Goal: Task Accomplishment & Management: Use online tool/utility

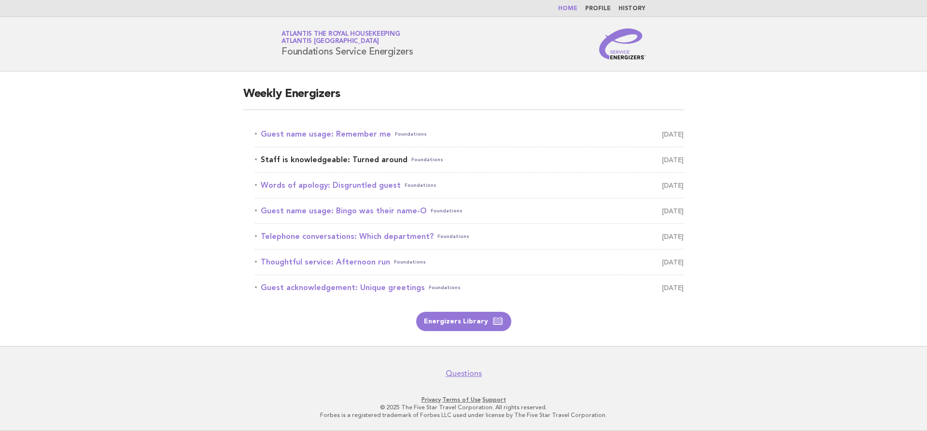
click at [379, 153] on link "Staff is knowledgeable: Turned around Foundations October 10" at bounding box center [469, 160] width 429 height 14
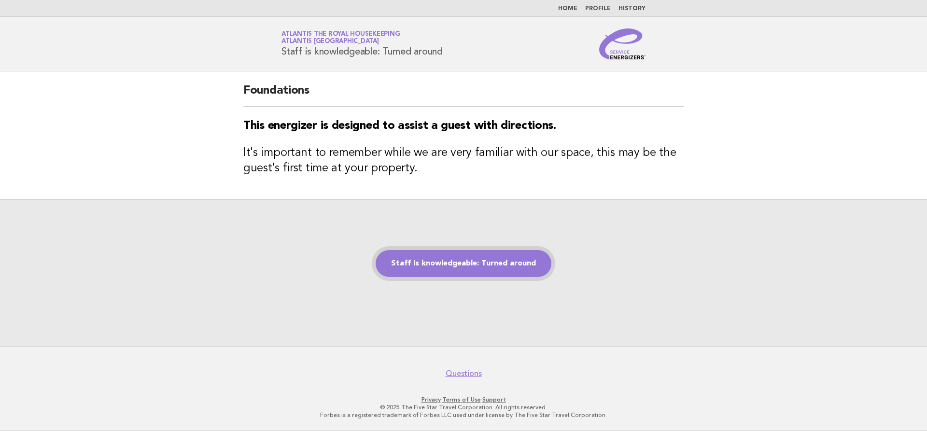
click at [528, 262] on link "Staff is knowledgeable: Turned around" at bounding box center [464, 263] width 176 height 27
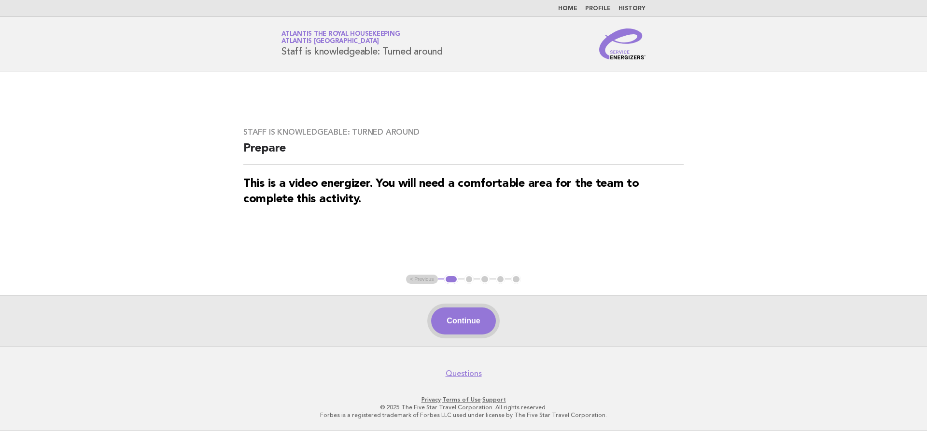
click at [469, 324] on button "Continue" at bounding box center [463, 321] width 64 height 27
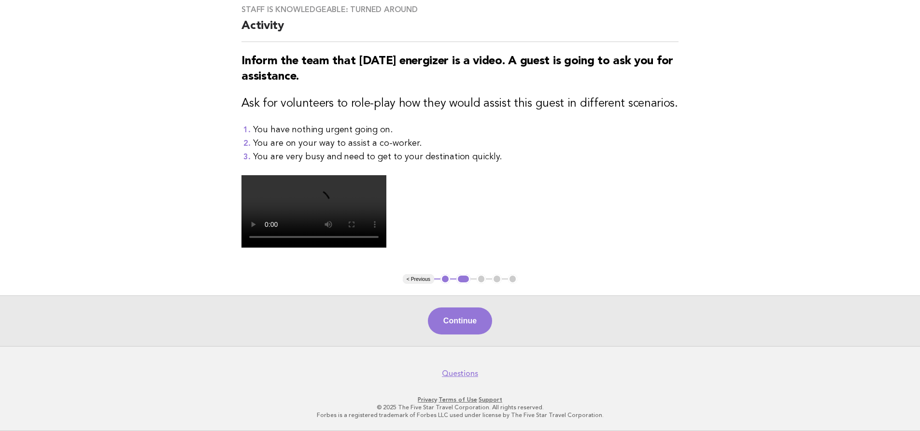
scroll to position [254, 0]
click at [469, 317] on button "Continue" at bounding box center [460, 321] width 64 height 27
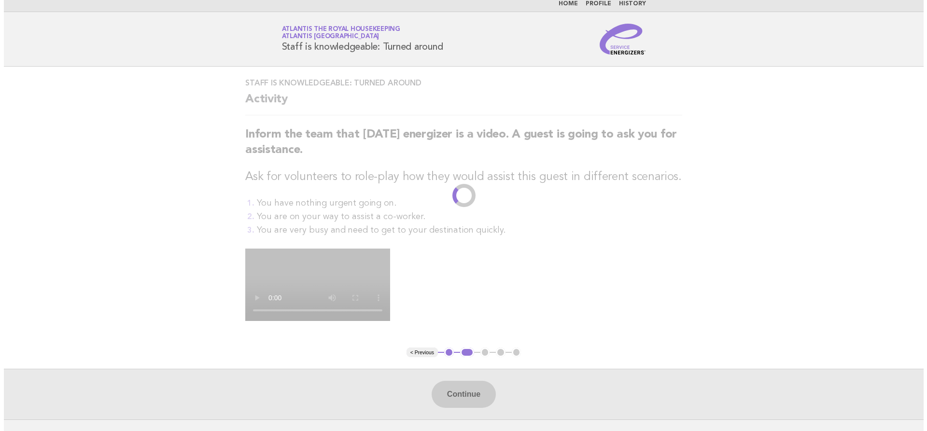
scroll to position [0, 0]
